Goal: Information Seeking & Learning: Learn about a topic

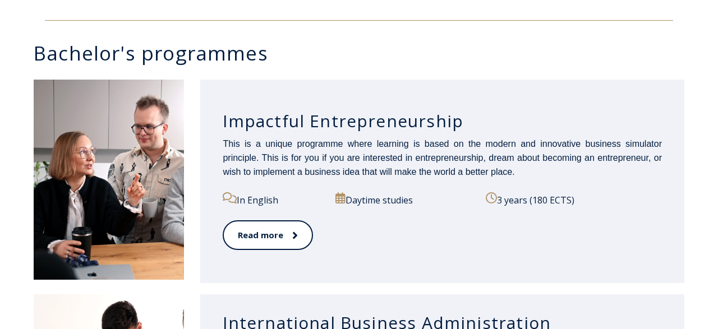
scroll to position [583, 0]
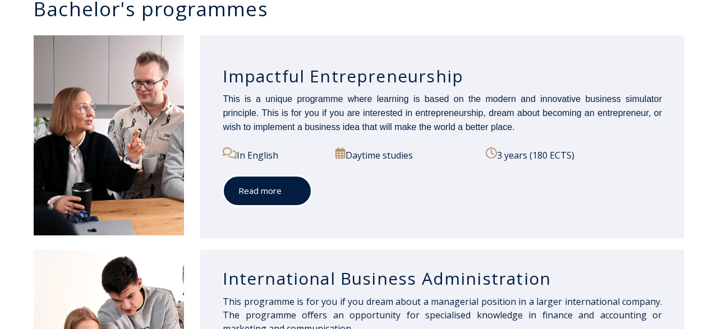
click at [256, 198] on link "Read more" at bounding box center [267, 191] width 89 height 31
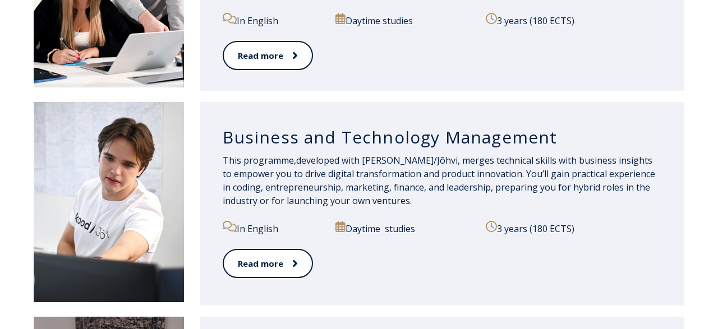
scroll to position [992, 0]
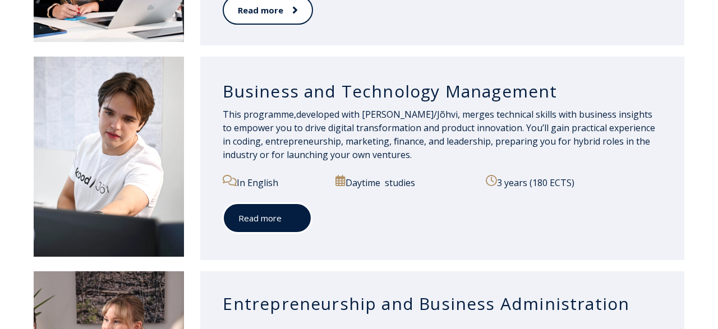
click at [266, 217] on link "Read more" at bounding box center [267, 218] width 89 height 31
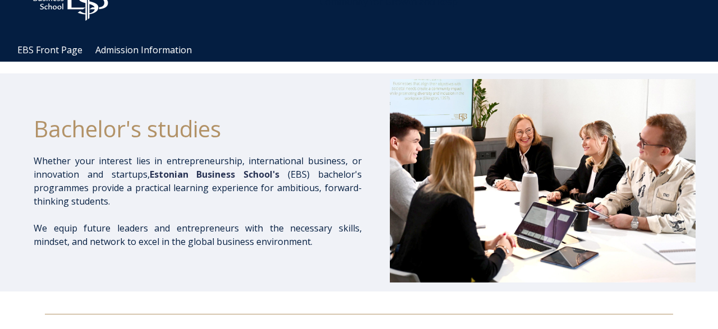
scroll to position [53, 0]
